Goal: Check status: Check status

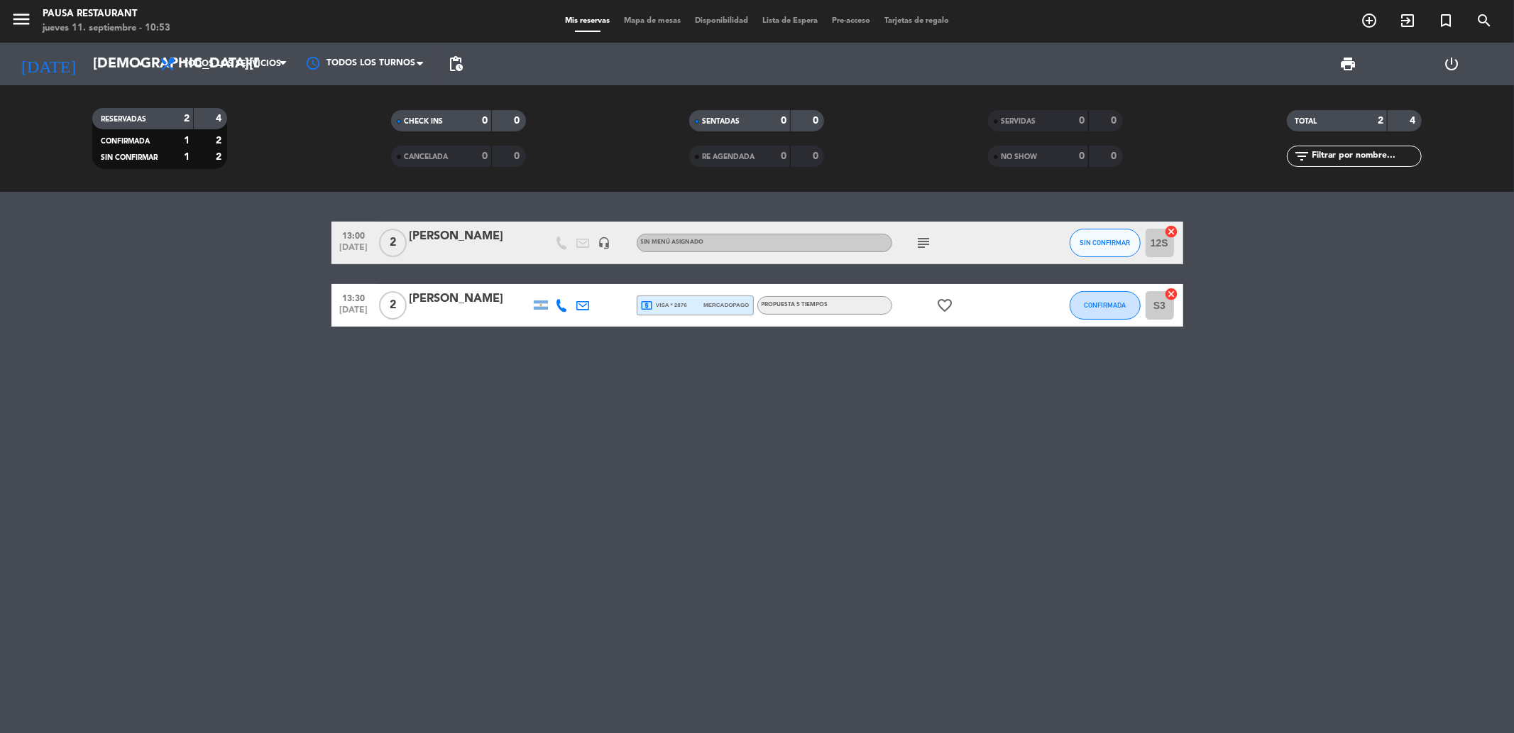
click at [939, 302] on icon "favorite_border" at bounding box center [945, 305] width 17 height 17
click at [950, 378] on div "13:00 [DATE] 2 [PERSON_NAME] headset_mic Sin menú asignado subject SIN CONFIRMA…" at bounding box center [757, 462] width 1514 height 541
click at [926, 242] on icon "subject" at bounding box center [924, 242] width 17 height 17
click at [932, 430] on div "13:00 [DATE] 2 [PERSON_NAME] headset_mic Sin menú asignado subject NOA TRAVESIA…" at bounding box center [757, 462] width 1514 height 541
click at [315, 439] on div "13:00 [DATE] 2 [PERSON_NAME] headset_mic Sin menú asignado subject SIN CONFIRMA…" at bounding box center [757, 462] width 1514 height 541
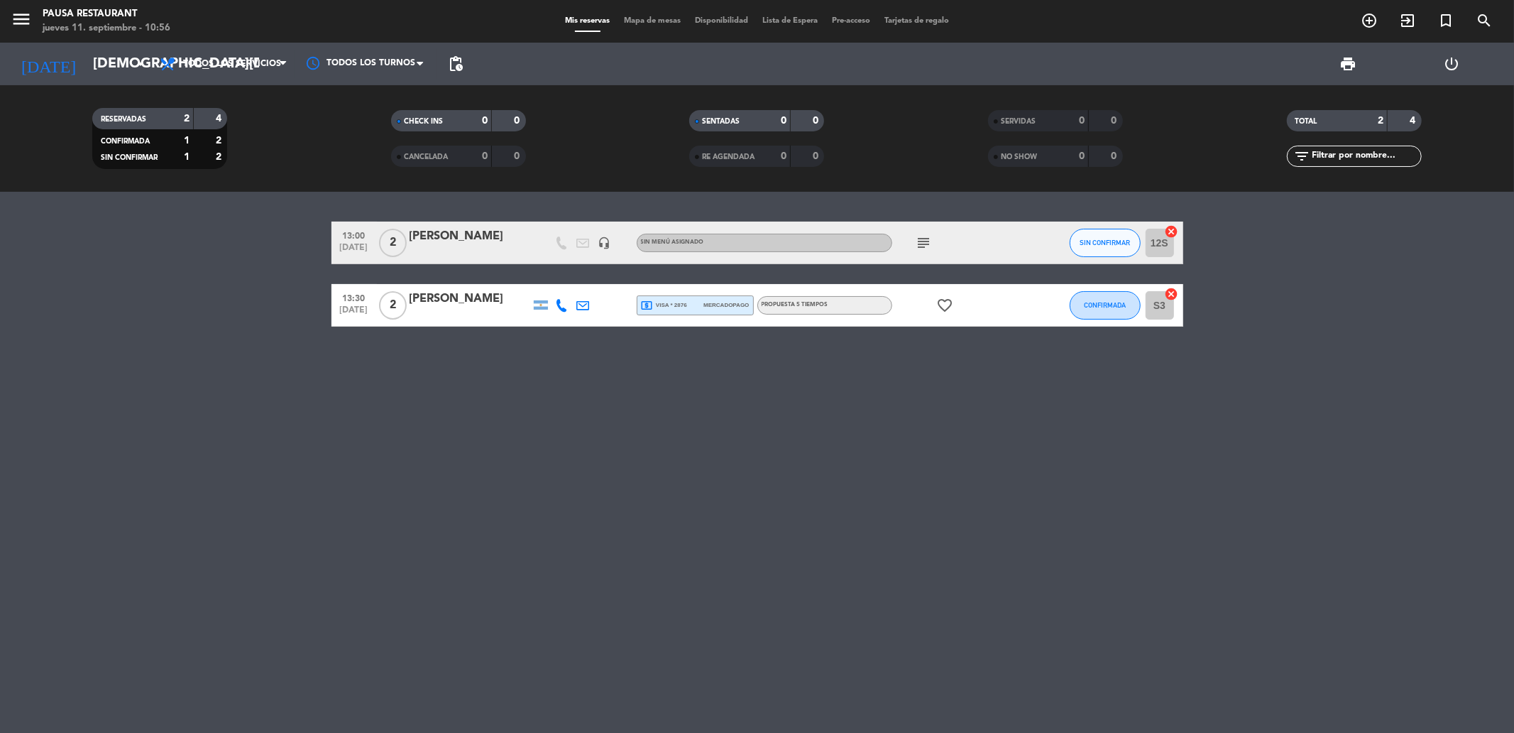
click at [494, 312] on div at bounding box center [470, 314] width 121 height 11
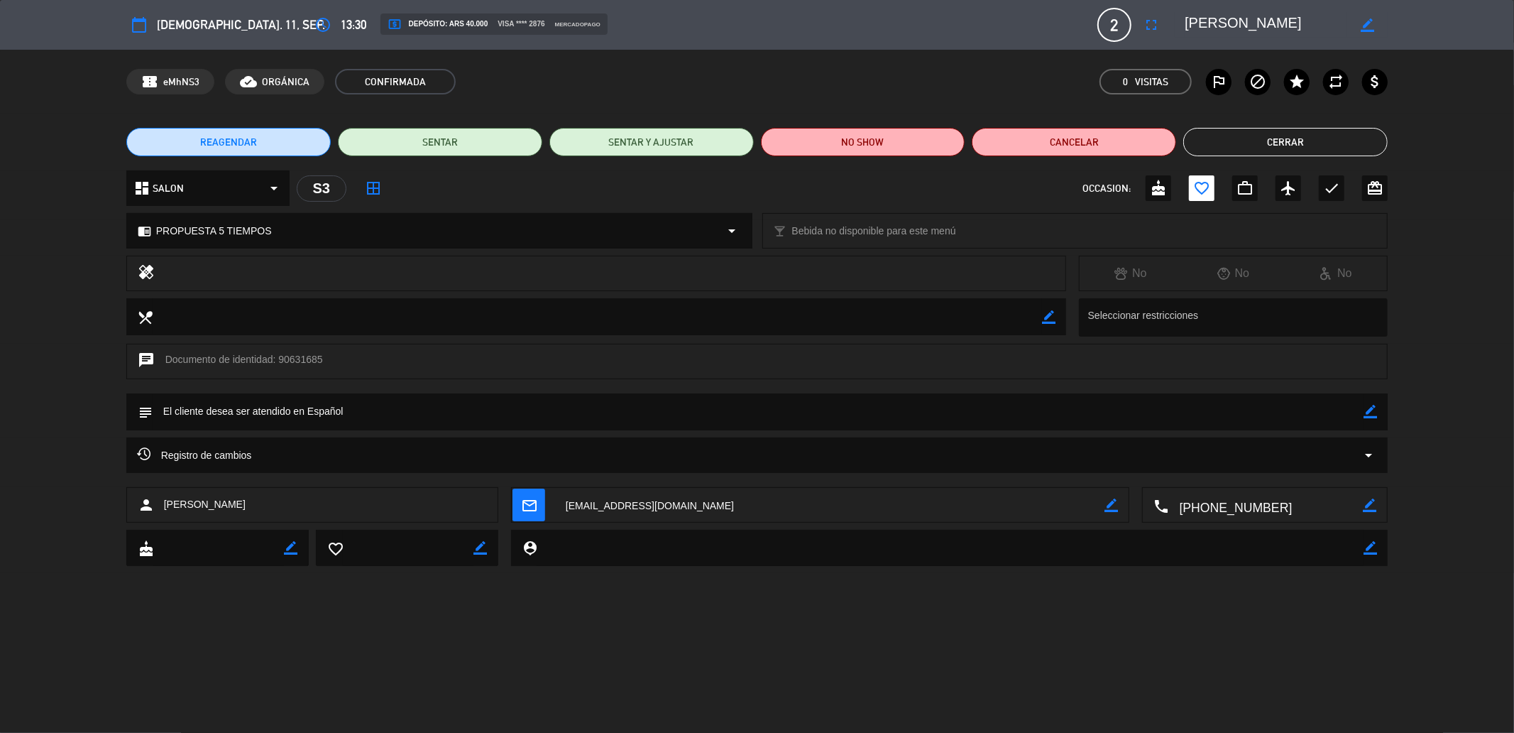
click at [1225, 137] on button "Cerrar" at bounding box center [1285, 142] width 204 height 28
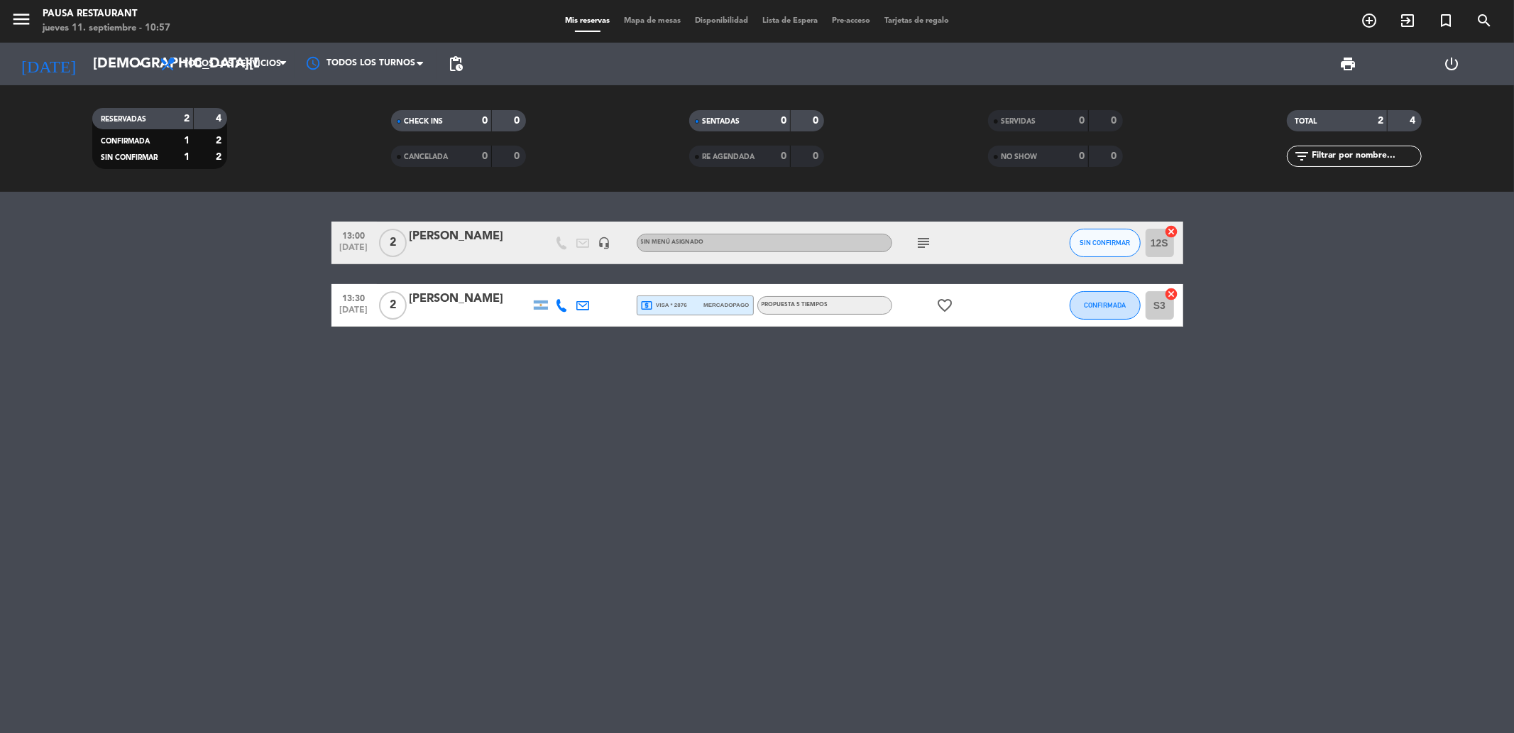
click at [429, 224] on div "13:00 [DATE] 2 [PERSON_NAME] headset_mic Sin menú asignado subject SIN CONFIRMA…" at bounding box center [758, 243] width 852 height 43
click at [429, 232] on div "[PERSON_NAME]" at bounding box center [470, 236] width 121 height 18
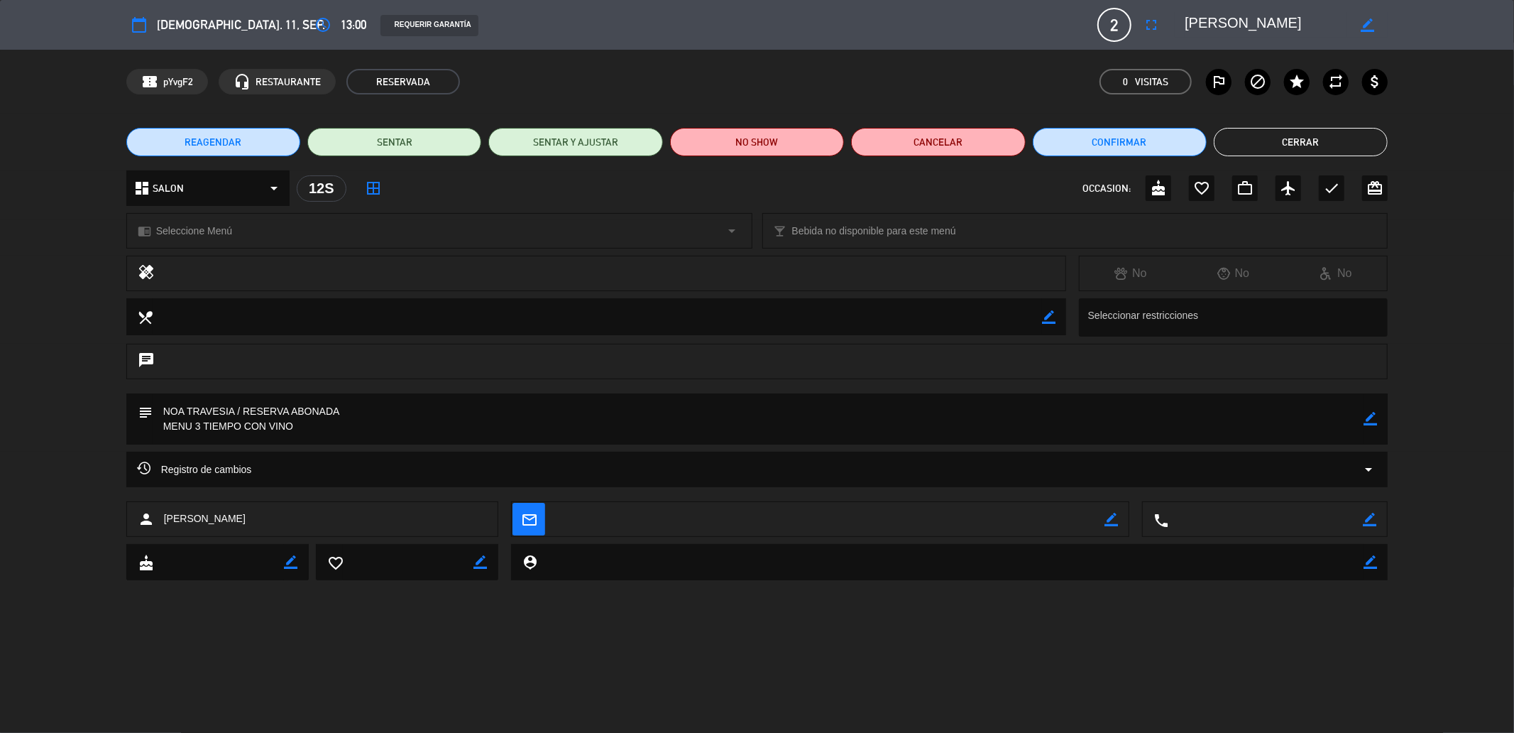
click at [1254, 149] on button "Cerrar" at bounding box center [1301, 142] width 174 height 28
